Goal: Task Accomplishment & Management: Complete application form

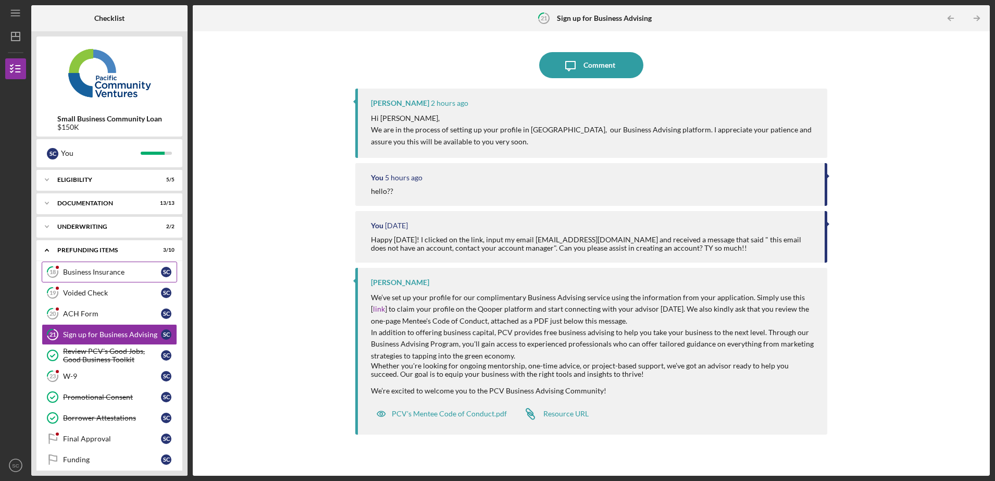
click at [112, 276] on link "18 Business Insurance S C" at bounding box center [109, 272] width 135 height 21
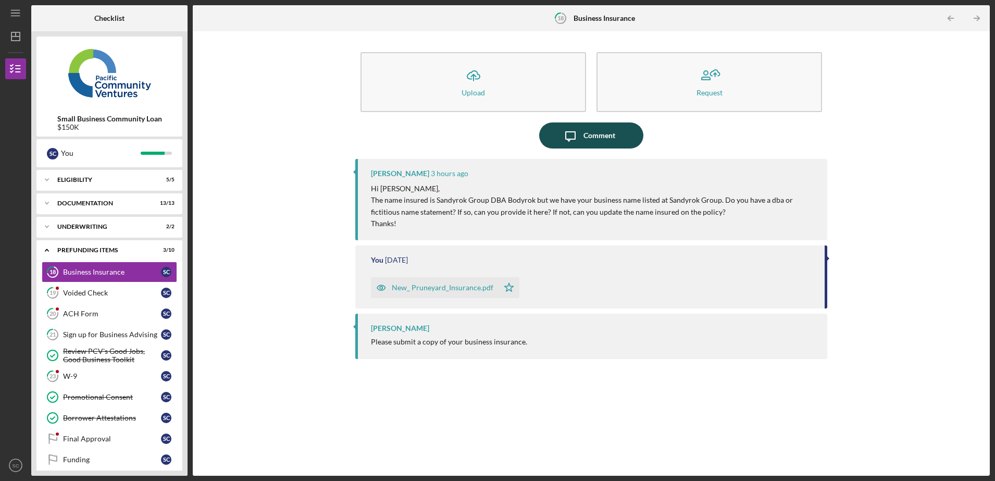
click at [567, 137] on icon "Icon/Message" at bounding box center [571, 135] width 26 height 26
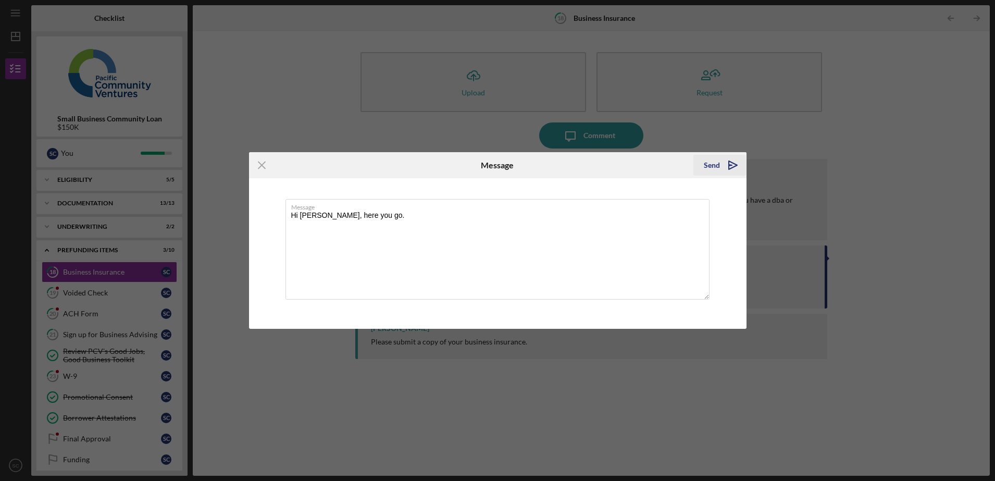
type textarea "Hi [PERSON_NAME], here you go."
click at [729, 163] on polygon "submit" at bounding box center [733, 165] width 8 height 8
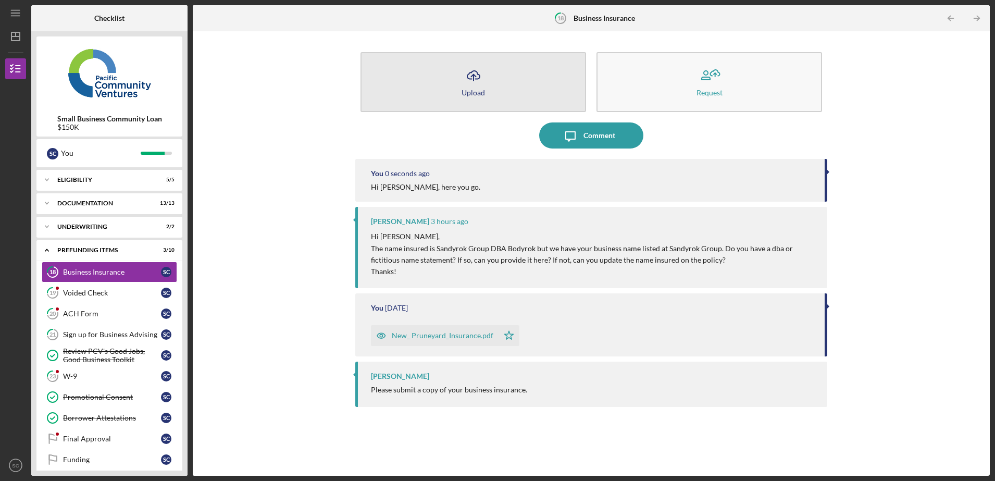
click at [470, 87] on button "Icon/Upload Upload" at bounding box center [474, 82] width 226 height 60
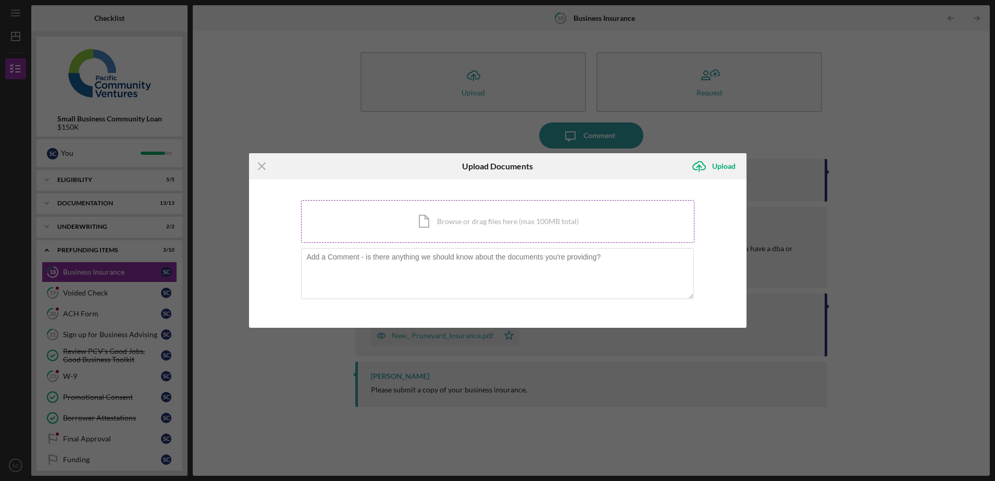
click at [440, 222] on div "Icon/Document Browse or drag files here (max 100MB total) Tap to choose files o…" at bounding box center [497, 221] width 393 height 43
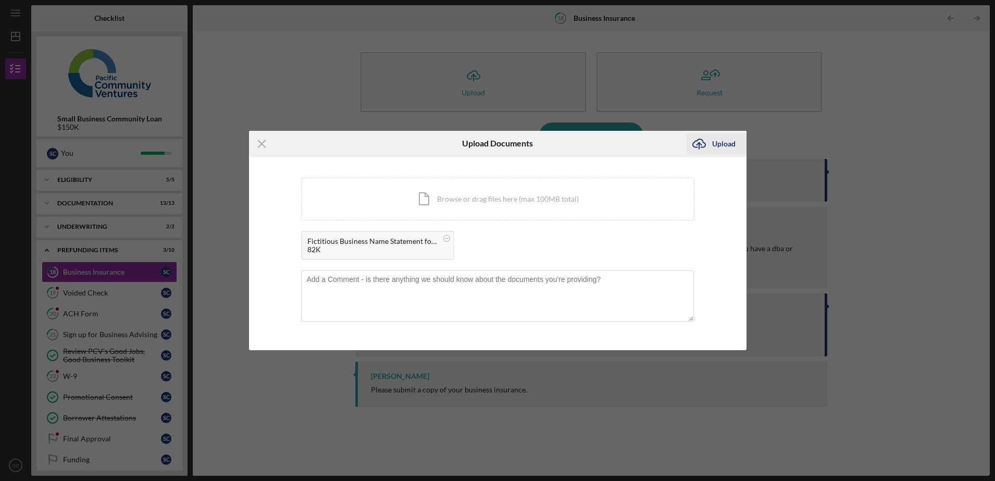
click at [735, 144] on button "Icon/Upload Upload" at bounding box center [716, 143] width 60 height 21
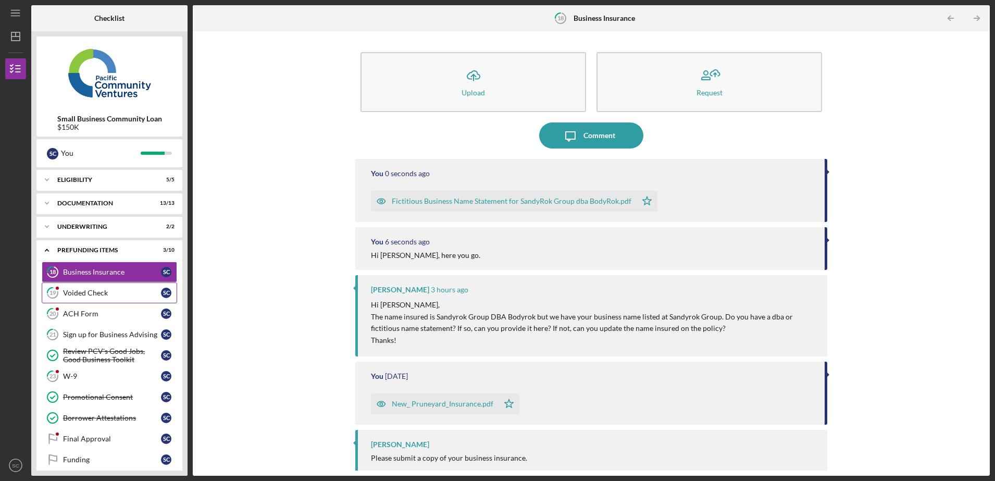
click at [94, 298] on link "19 Voided Check S C" at bounding box center [109, 292] width 135 height 21
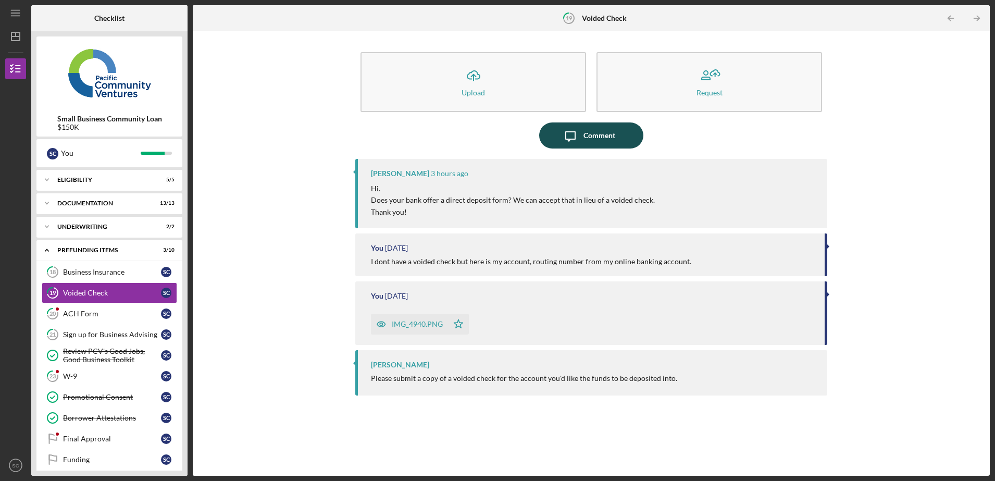
click at [584, 140] on div "Comment" at bounding box center [600, 135] width 32 height 26
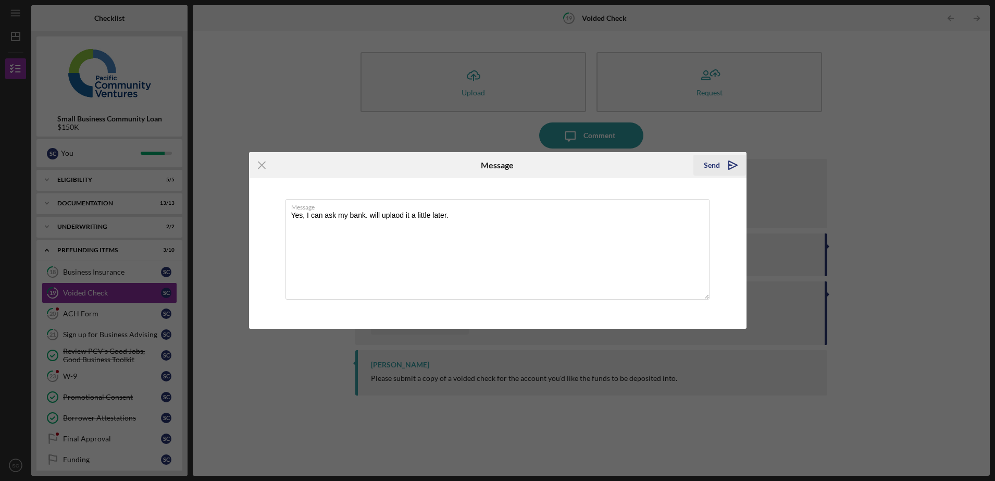
type textarea "Yes, I can ask my bank. will uplaod it a little later."
click at [735, 160] on icon "Icon/icon-invite-send" at bounding box center [733, 165] width 26 height 26
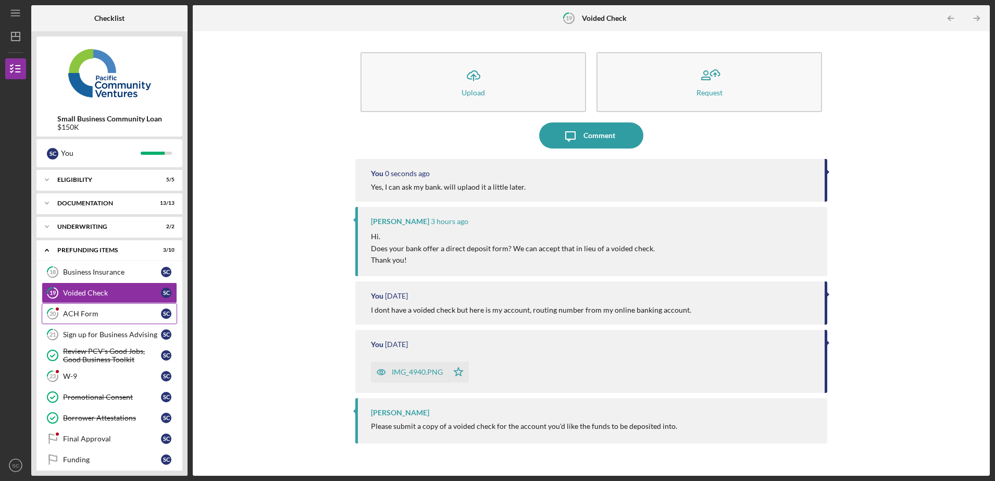
click at [116, 315] on div "ACH Form" at bounding box center [112, 313] width 98 height 8
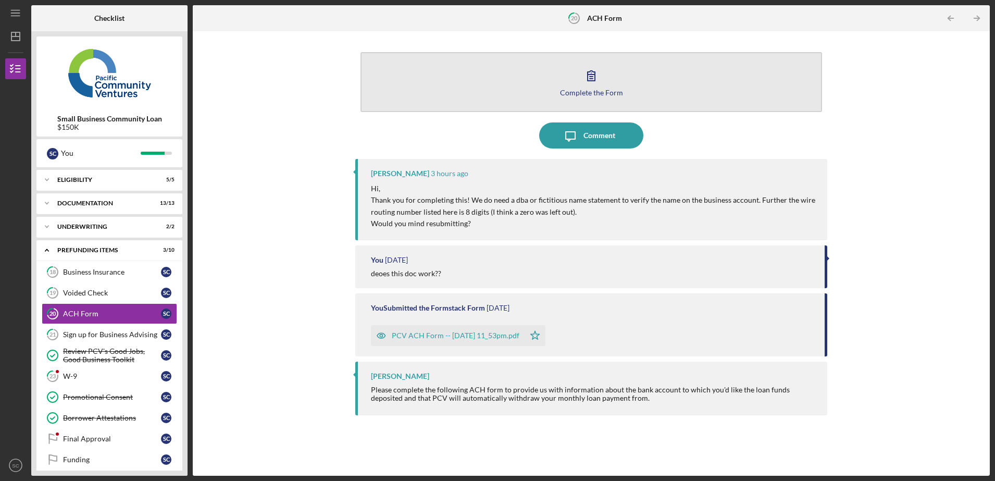
click at [603, 93] on div "Complete the Form" at bounding box center [591, 93] width 63 height 8
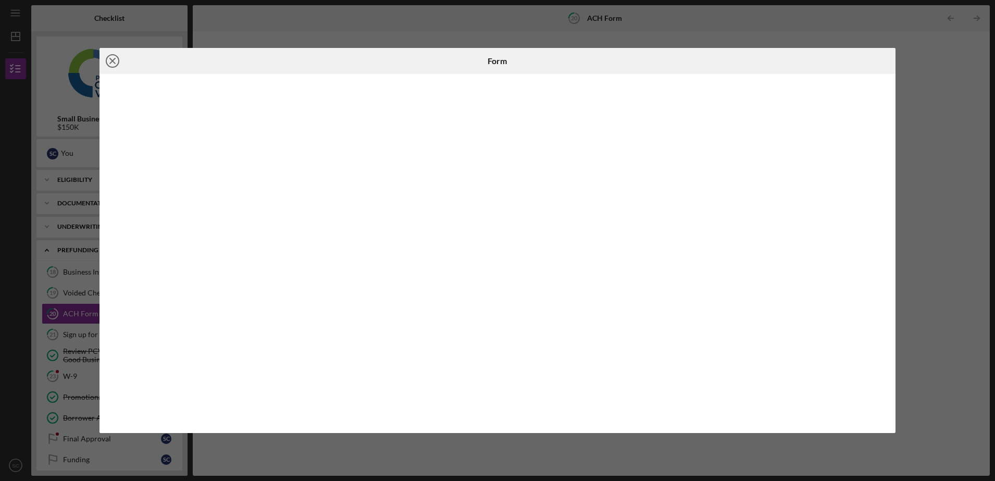
click at [113, 61] on line at bounding box center [112, 60] width 5 height 5
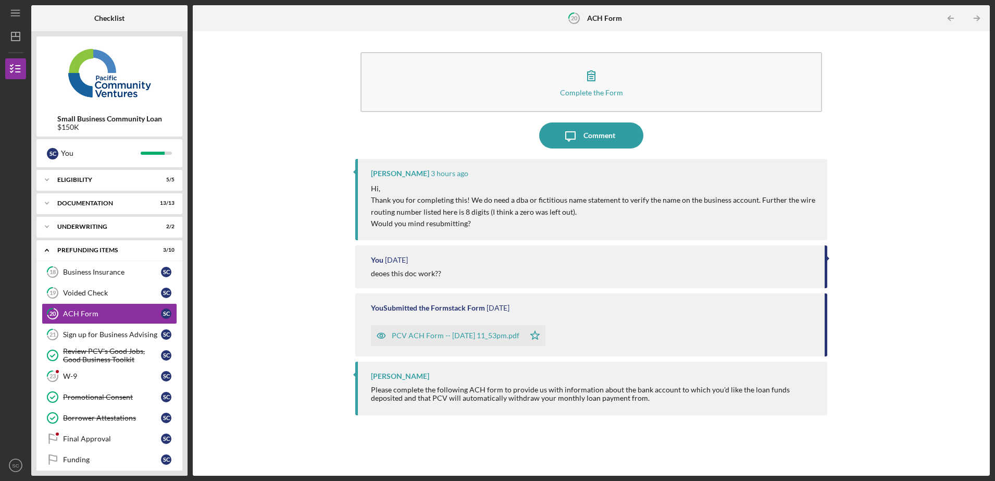
click at [574, 157] on div "Complete the Form Form Icon/Message Comment [PERSON_NAME] 3 hours ago Hi, Thank…" at bounding box center [591, 253] width 472 height 434
click at [573, 158] on div "Complete the Form Form Icon/Message Comment [PERSON_NAME] 3 hours ago Hi, Thank…" at bounding box center [591, 253] width 472 height 434
click at [572, 137] on icon "Icon/Message" at bounding box center [571, 135] width 26 height 26
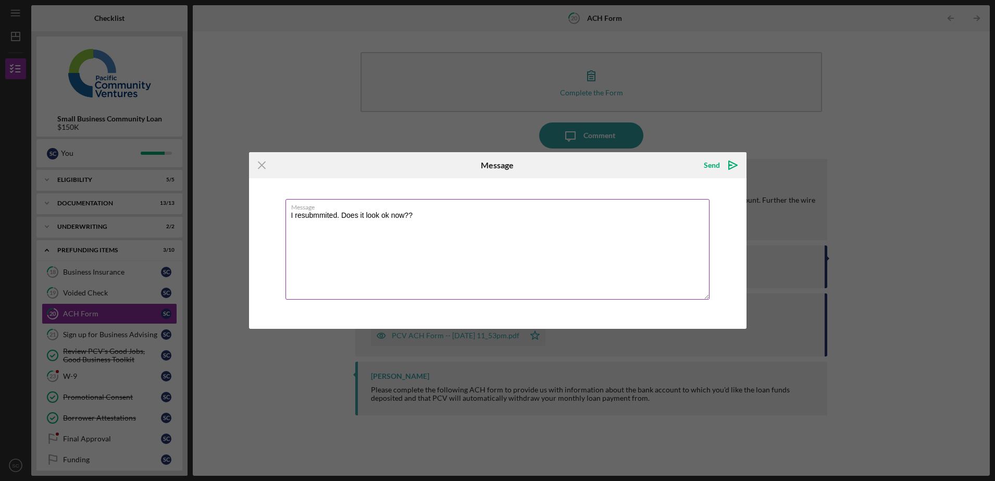
click at [323, 216] on textarea "I resubmmited. Does it look ok now??" at bounding box center [498, 249] width 424 height 101
click at [290, 216] on textarea "I resubmmited. Does it look ok now??" at bounding box center [498, 249] width 424 height 101
click at [332, 215] on textarea "Hiii! I resubmmited. Does it look ok now??" at bounding box center [498, 249] width 424 height 101
click at [453, 213] on textarea "Hiii! I resubmitted. Does it look ok now??" at bounding box center [498, 249] width 424 height 101
type textarea "Hiii! I resubmitted. Does it look ok now?? Thank [PERSON_NAME]!"
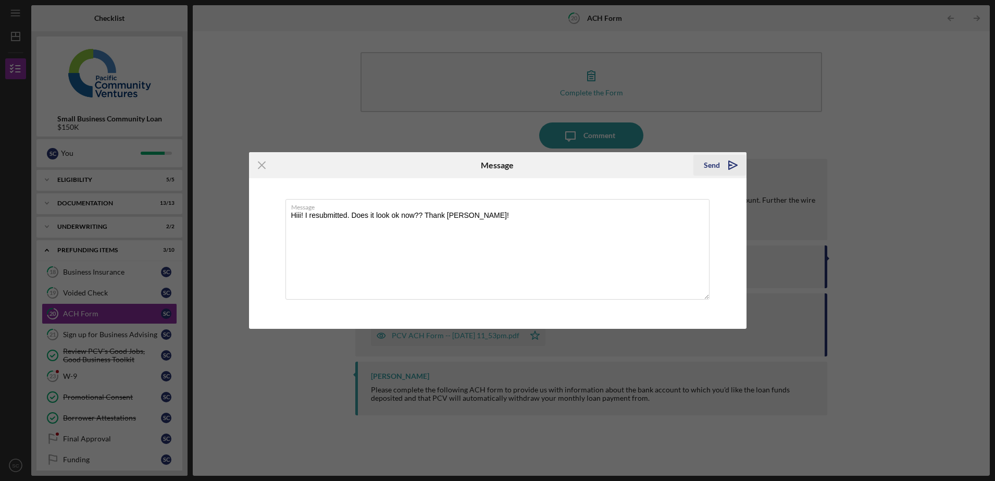
click at [738, 164] on icon "Icon/icon-invite-send" at bounding box center [733, 165] width 26 height 26
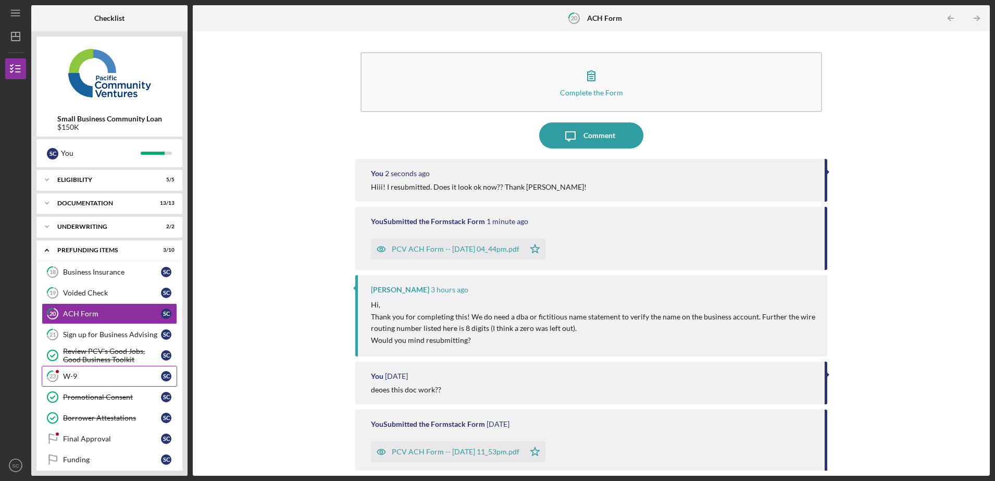
click at [84, 384] on link "23 W-9 S C" at bounding box center [109, 376] width 135 height 21
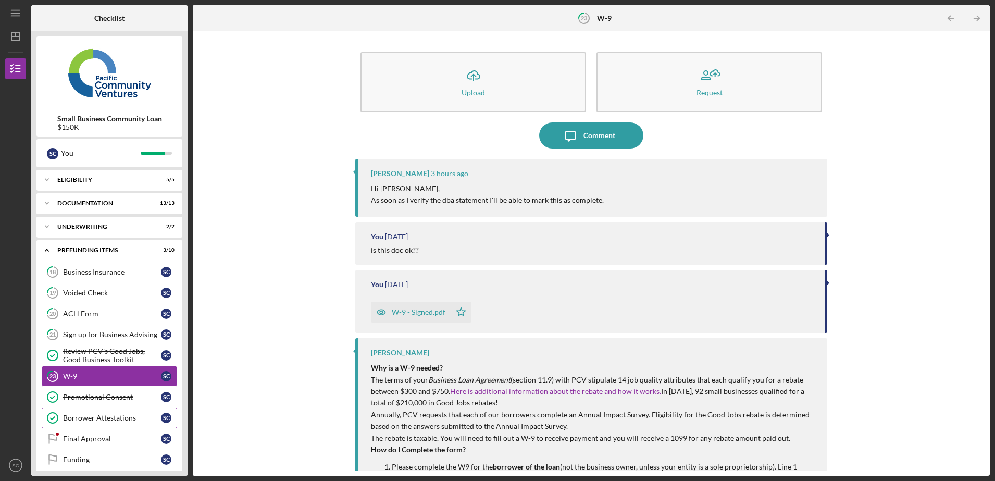
click at [90, 420] on div "Borrower Attestations" at bounding box center [112, 418] width 98 height 8
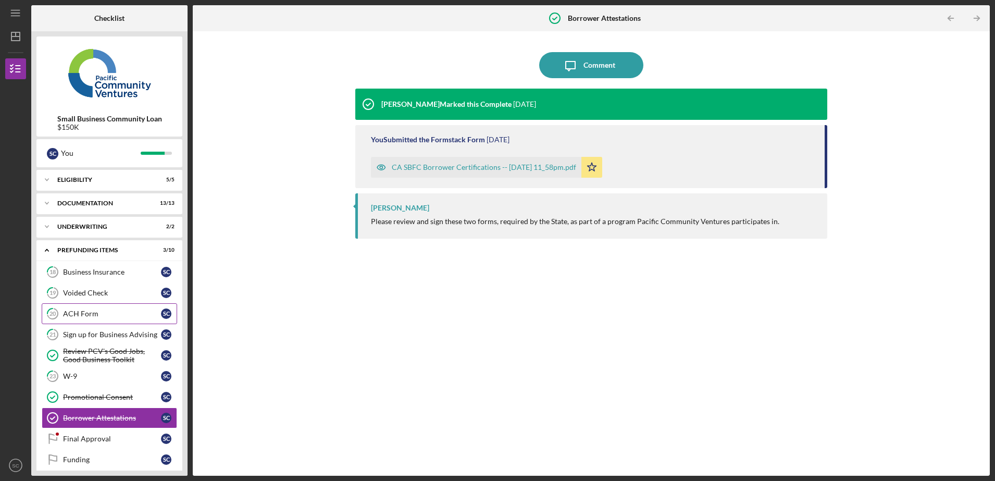
click at [84, 319] on link "20 ACH Form S C" at bounding box center [109, 313] width 135 height 21
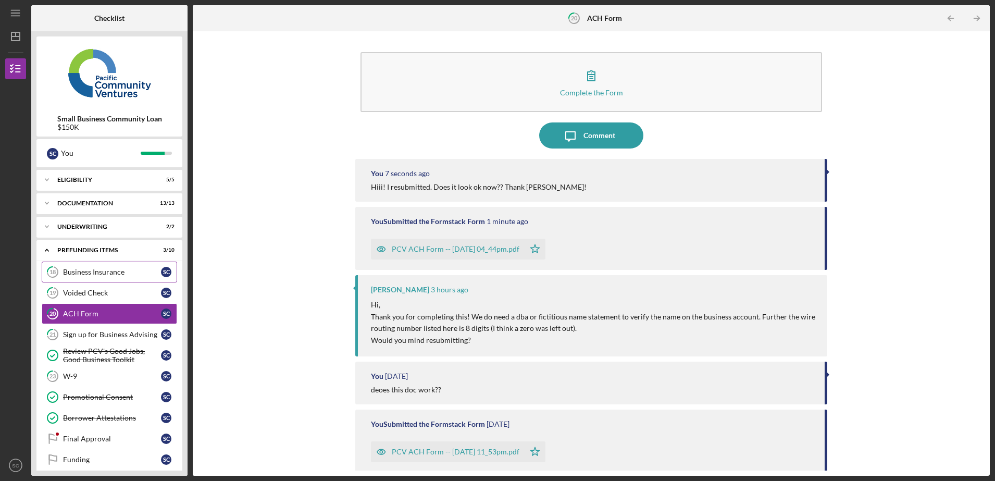
click at [92, 277] on link "18 Business Insurance S C" at bounding box center [109, 272] width 135 height 21
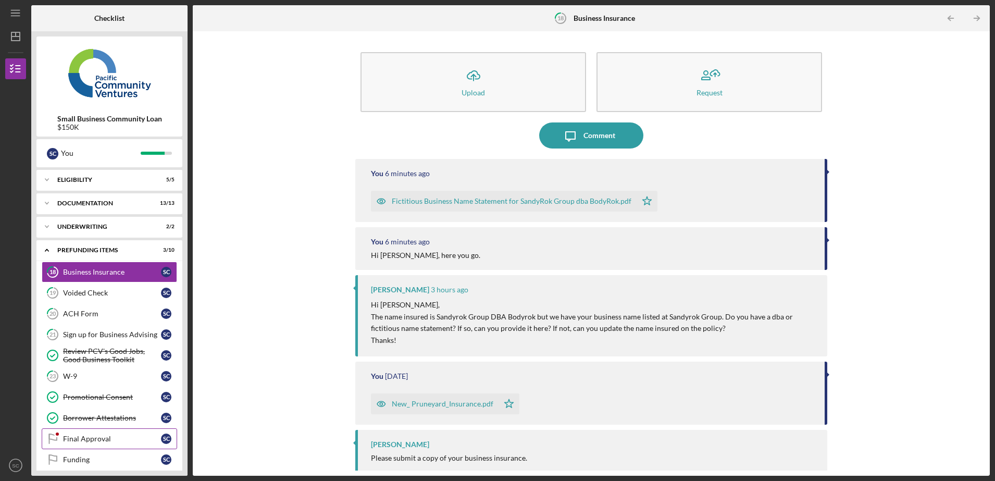
click at [86, 438] on div "Final Approval" at bounding box center [112, 439] width 98 height 8
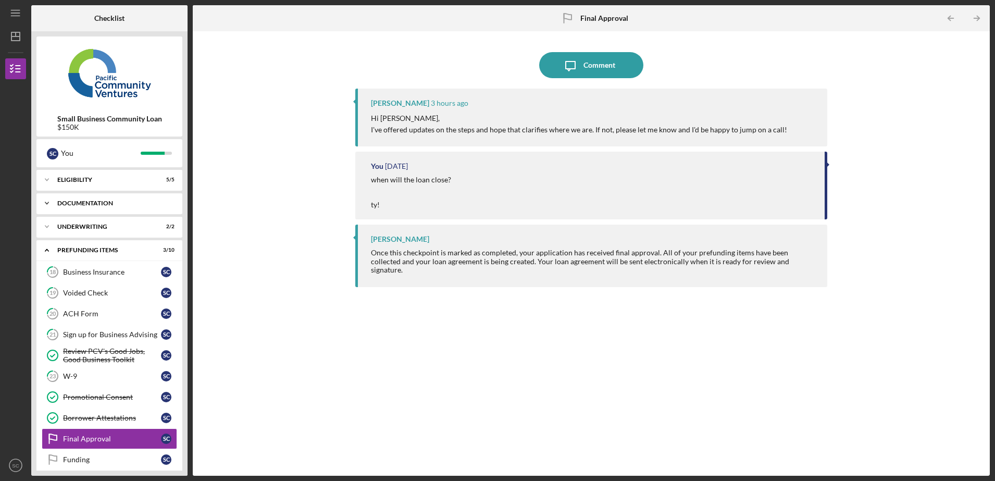
click at [64, 204] on div "Documentation" at bounding box center [113, 203] width 112 height 6
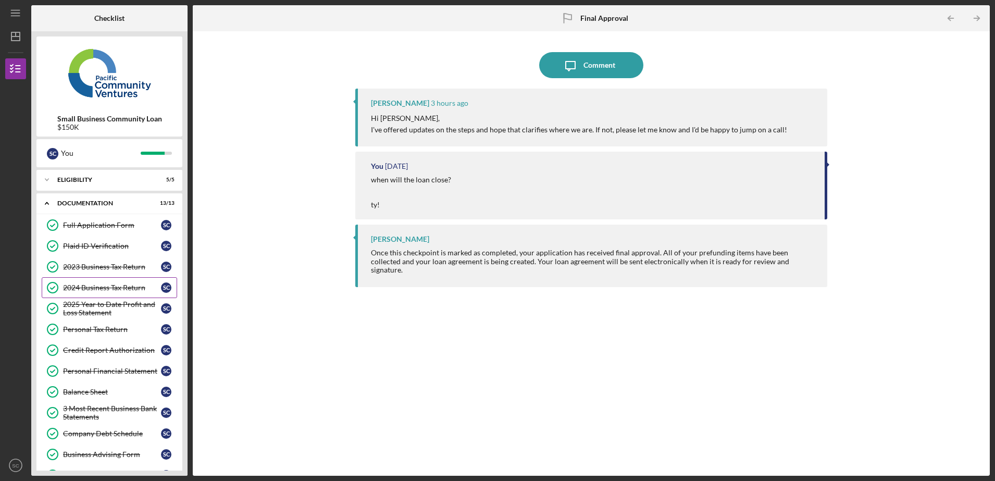
click at [89, 287] on div "2024 Business Tax Return" at bounding box center [112, 287] width 98 height 8
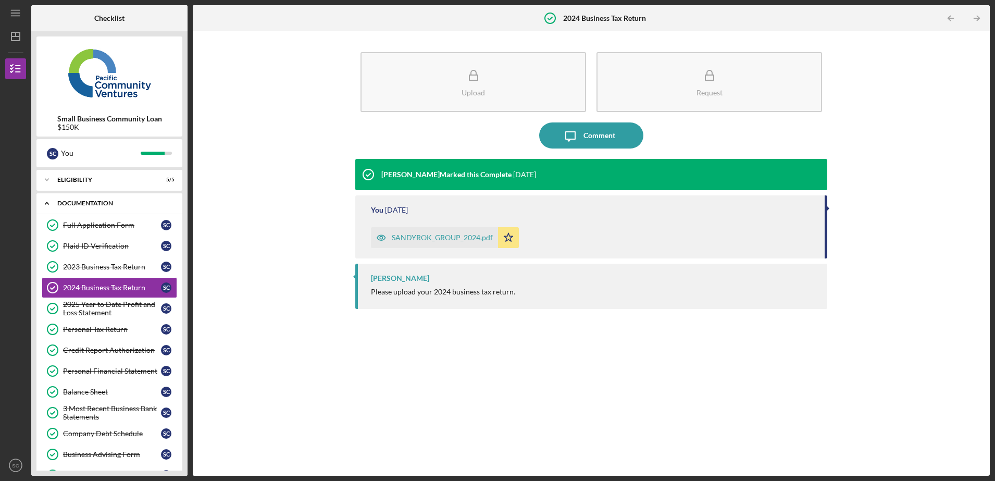
click at [49, 203] on icon "Icon/Expander" at bounding box center [46, 203] width 21 height 21
